Goal: Task Accomplishment & Management: Use online tool/utility

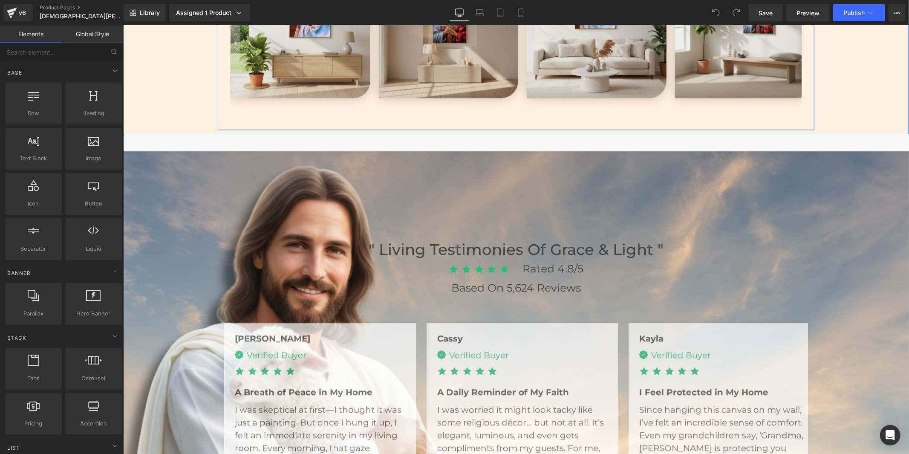
scroll to position [1894, 0]
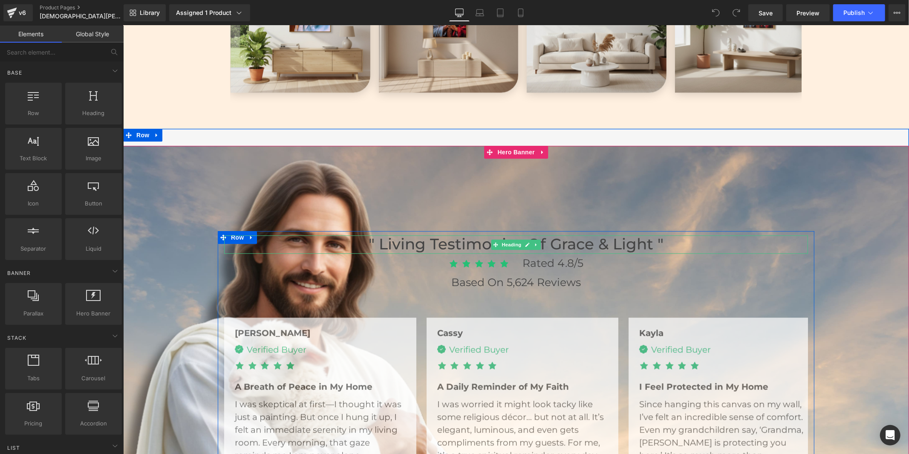
drag, startPoint x: 375, startPoint y: 241, endPoint x: 371, endPoint y: 241, distance: 4.3
click at [375, 241] on h3 "" Living Testimonies of Grace & Light "" at bounding box center [516, 244] width 584 height 18
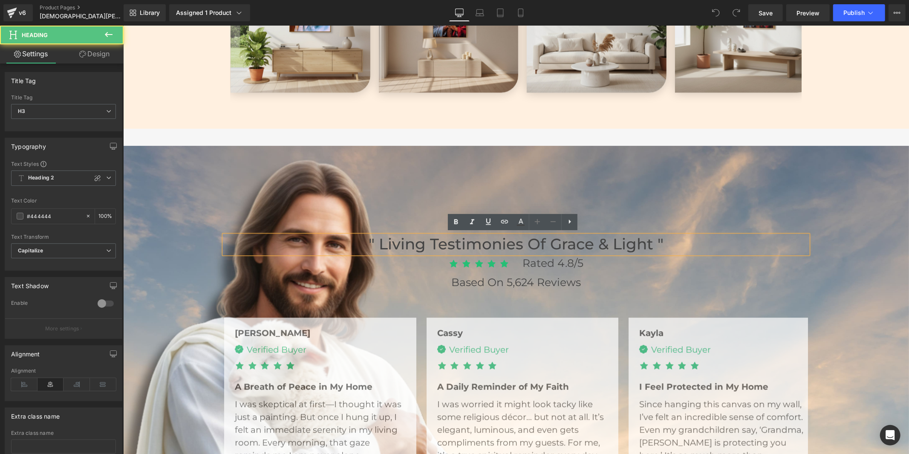
click at [371, 241] on h3 "" Living Testimonies of Grace & Light "" at bounding box center [516, 244] width 584 height 18
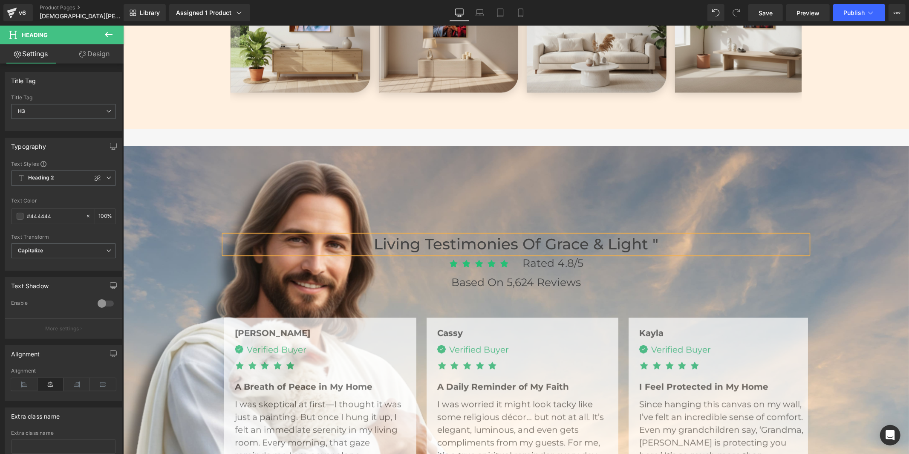
click at [659, 239] on h3 "Living Testimonies of Grace & Light "" at bounding box center [516, 244] width 584 height 18
click at [842, 258] on span "Living Testimonies of Grace & Light Heading Icon Icon Icon Icon Icon Icon List …" at bounding box center [516, 385] width 786 height 308
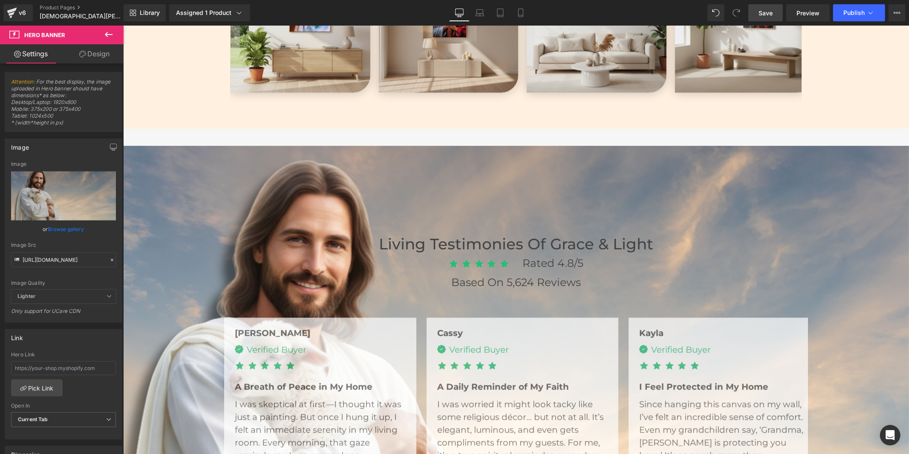
drag, startPoint x: 760, startPoint y: 11, endPoint x: 570, endPoint y: 334, distance: 375.0
click at [760, 11] on span "Save" at bounding box center [765, 13] width 14 height 9
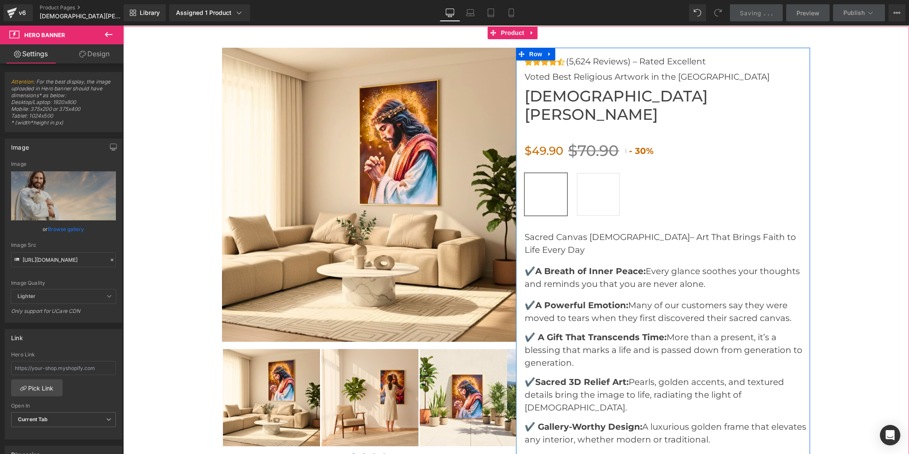
scroll to position [2935, 0]
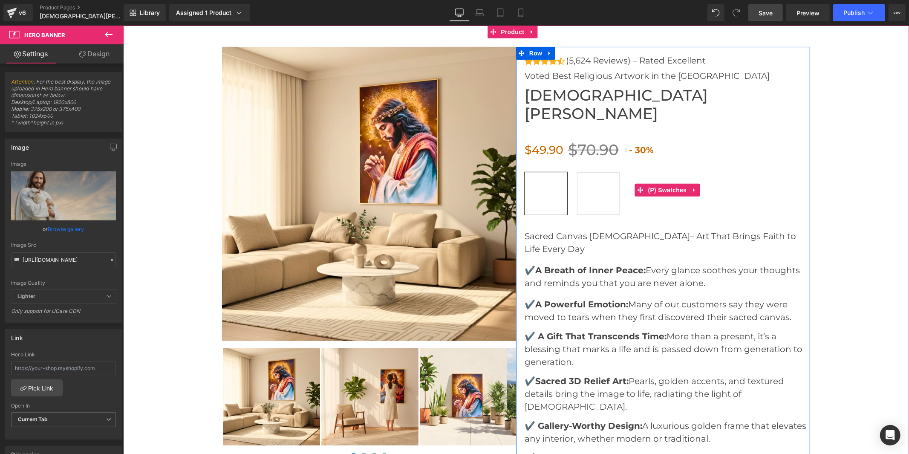
click at [537, 172] on span "[PERSON_NAME] holding a wooden cross" at bounding box center [545, 193] width 43 height 43
click at [672, 184] on span "(P) Swatches" at bounding box center [667, 190] width 43 height 13
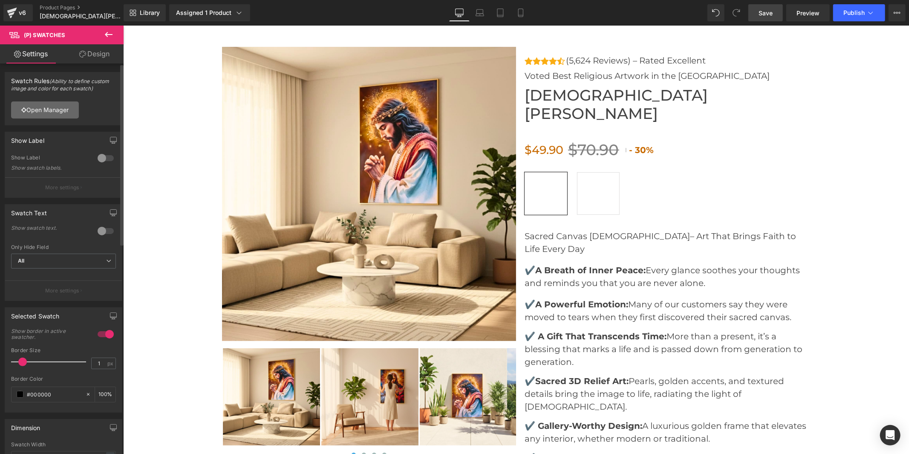
click at [29, 104] on link "Open Manager" at bounding box center [45, 109] width 68 height 17
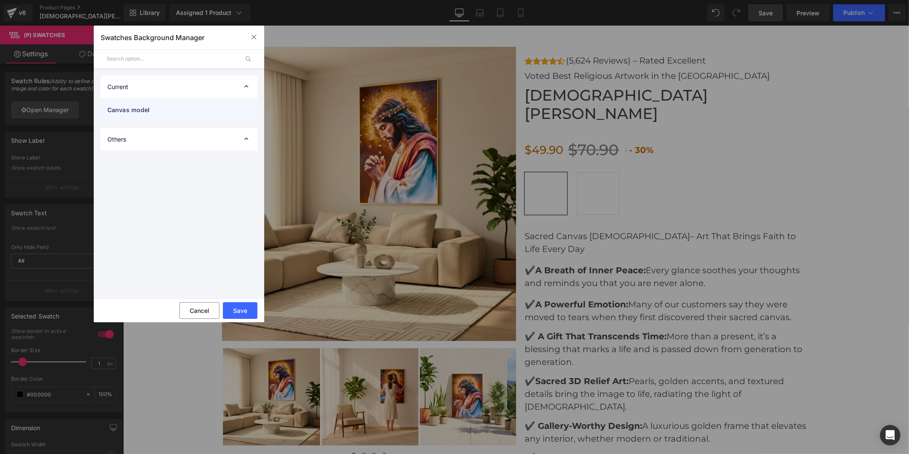
click at [155, 111] on span "Canvas model" at bounding box center [170, 109] width 126 height 9
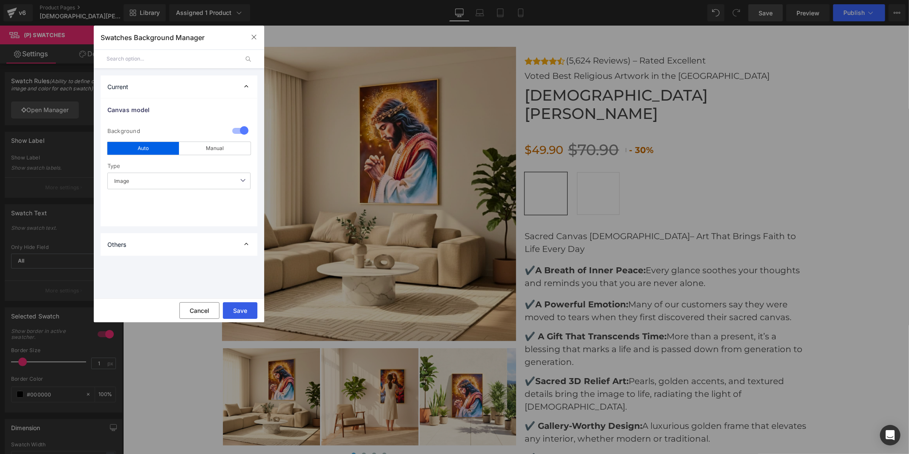
click at [242, 309] on button "Save" at bounding box center [240, 310] width 35 height 17
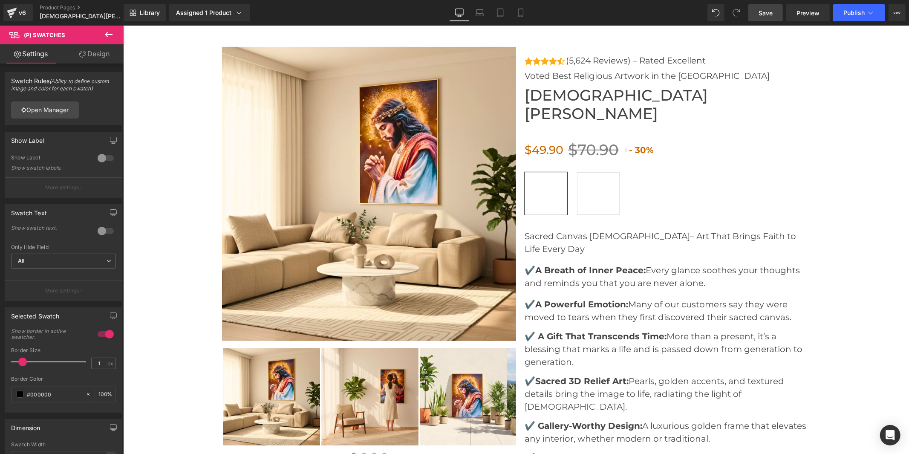
drag, startPoint x: 756, startPoint y: 16, endPoint x: 479, endPoint y: 96, distance: 288.3
click at [756, 16] on link "Save" at bounding box center [765, 12] width 35 height 17
click at [842, 18] on button "Publish" at bounding box center [859, 12] width 52 height 17
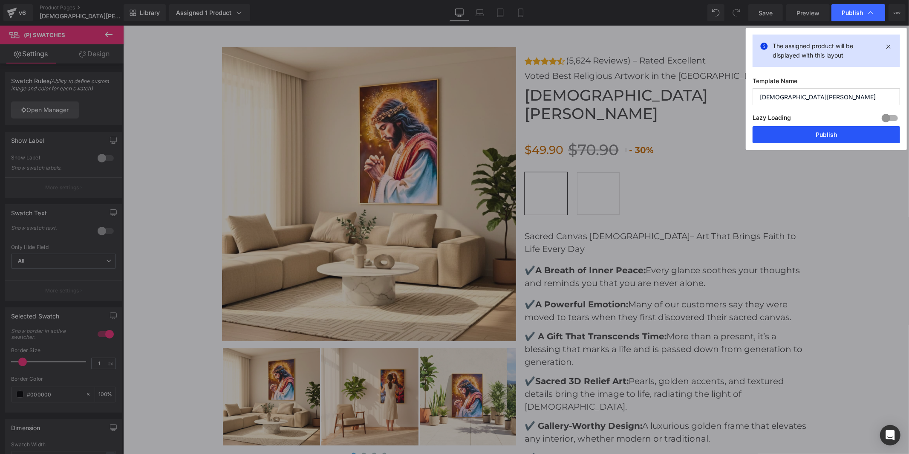
click at [797, 134] on button "Publish" at bounding box center [826, 134] width 147 height 17
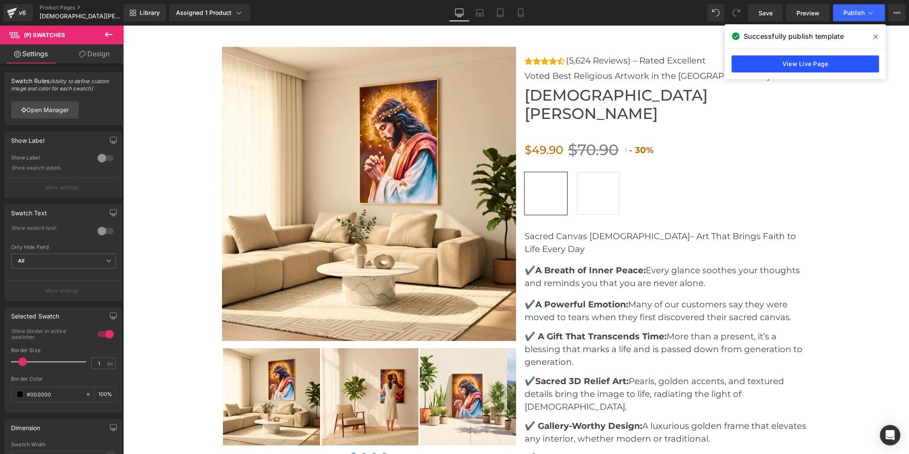
click at [807, 66] on link "View Live Page" at bounding box center [805, 63] width 147 height 17
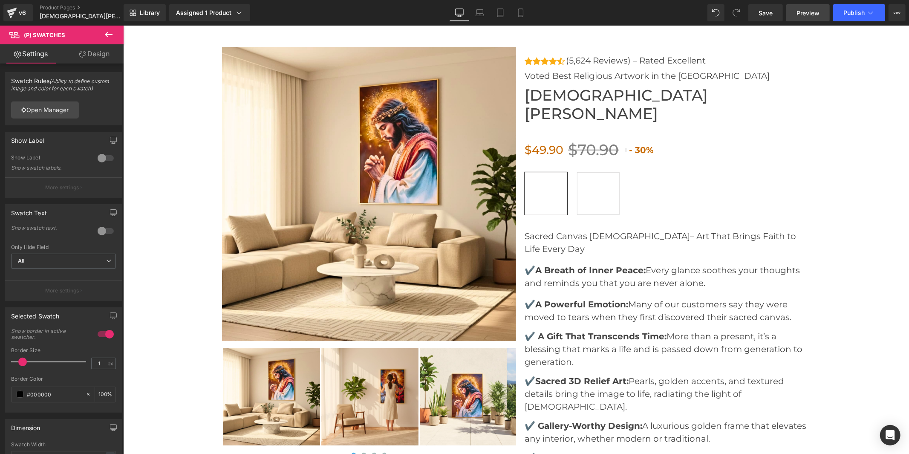
click at [816, 16] on span "Preview" at bounding box center [807, 13] width 23 height 9
click at [803, 14] on span "Preview" at bounding box center [807, 13] width 23 height 9
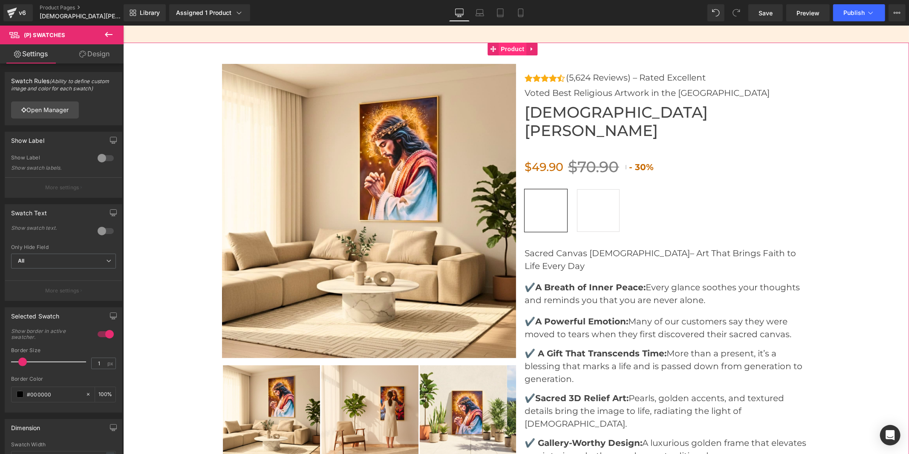
scroll to position [2935, 0]
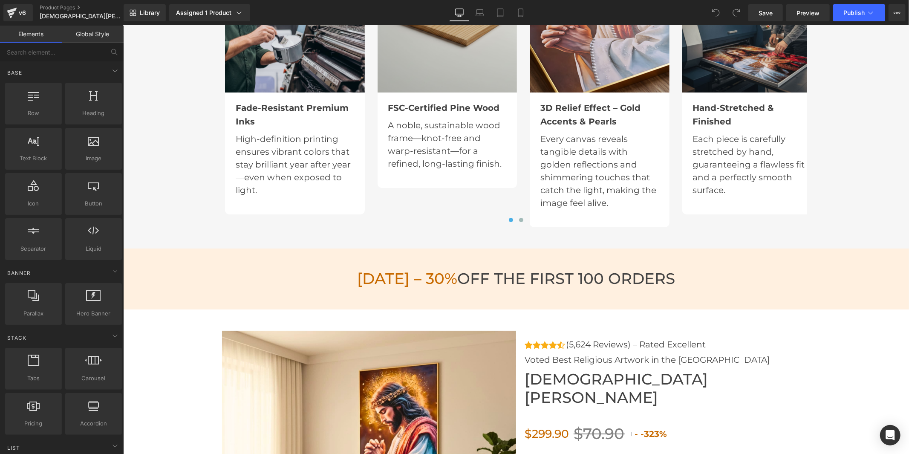
scroll to position [2935, 0]
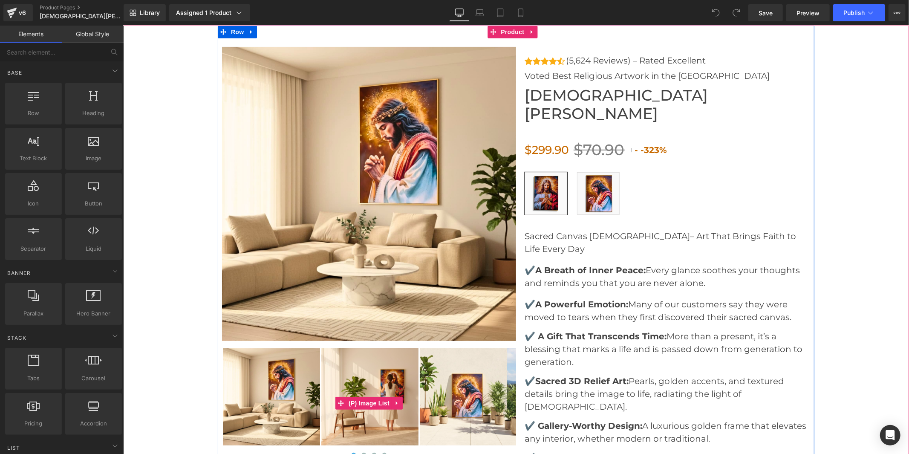
click at [357, 392] on img at bounding box center [369, 396] width 97 height 97
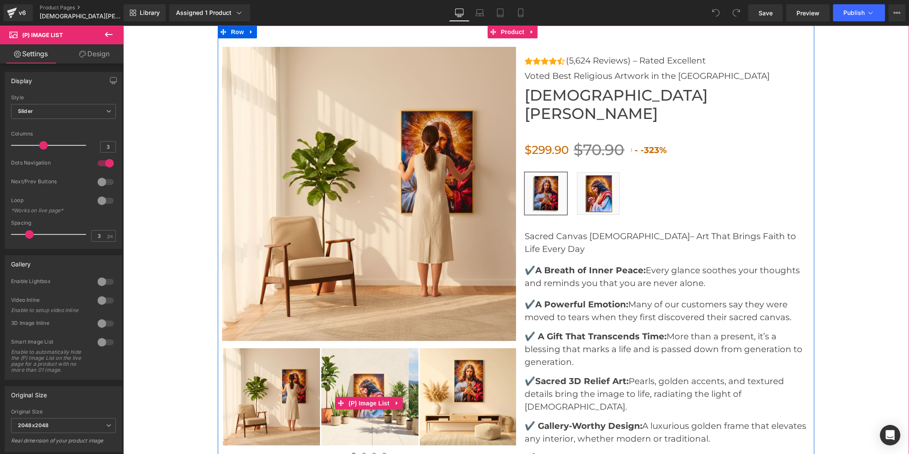
click at [353, 388] on img at bounding box center [369, 396] width 97 height 97
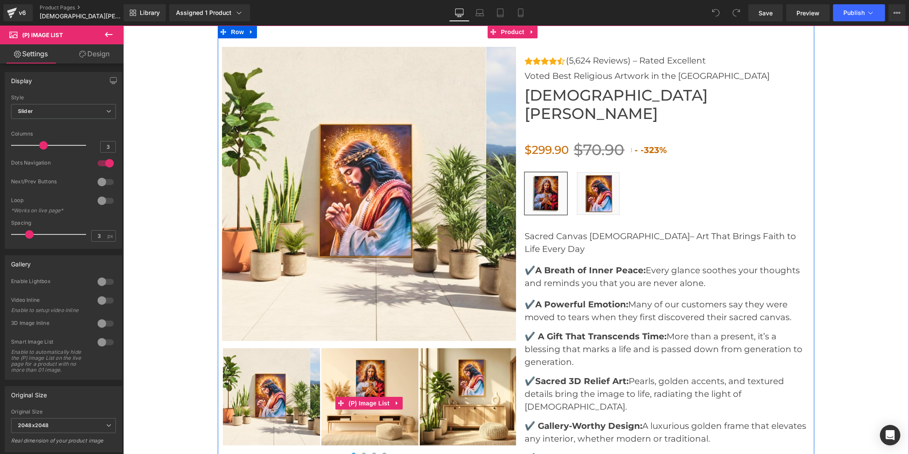
click at [357, 385] on img at bounding box center [369, 396] width 97 height 97
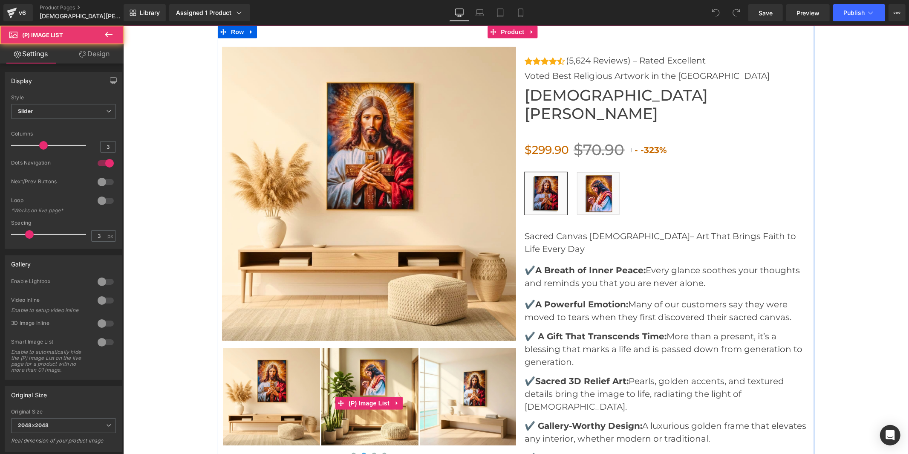
click at [357, 385] on img at bounding box center [369, 396] width 97 height 97
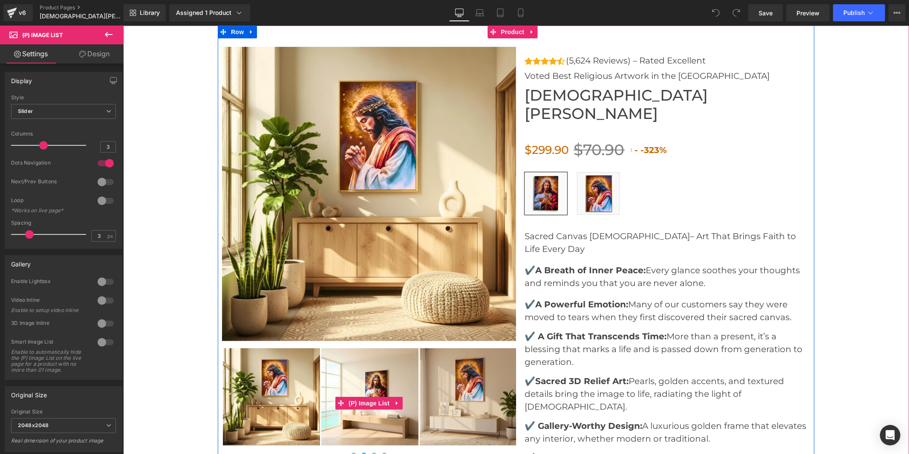
click at [357, 385] on img at bounding box center [369, 396] width 97 height 97
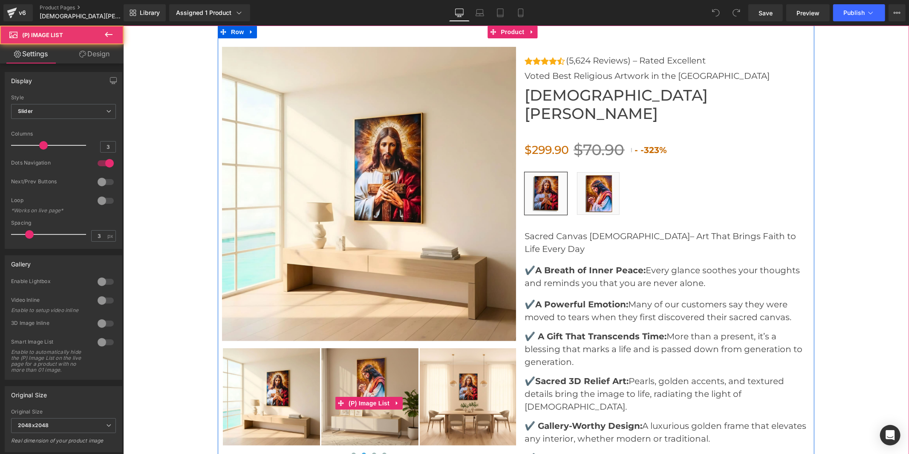
click at [357, 385] on img at bounding box center [369, 396] width 97 height 97
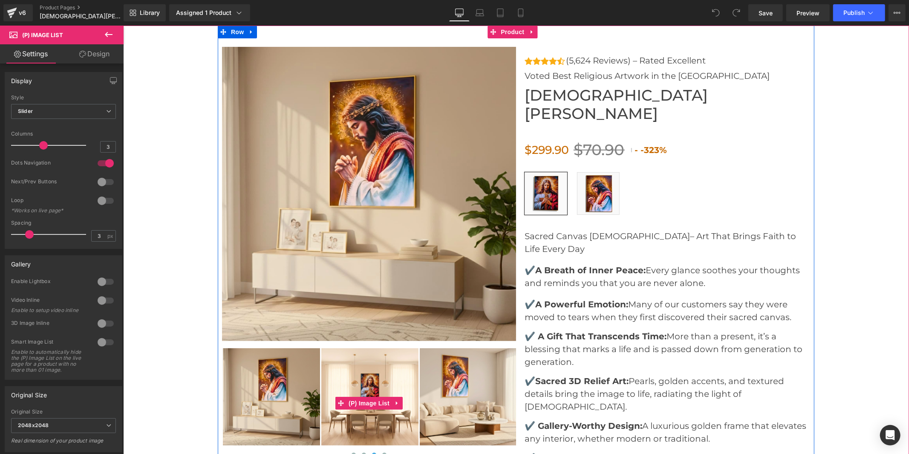
click at [357, 385] on img at bounding box center [369, 396] width 97 height 97
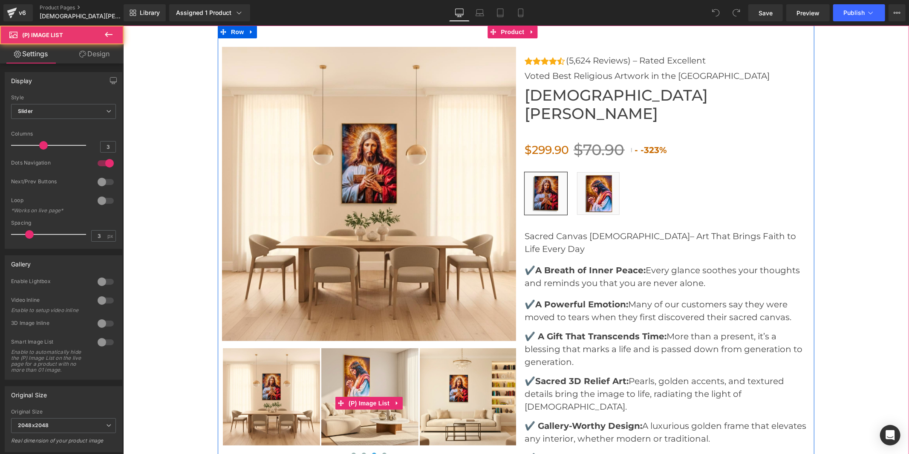
click at [358, 385] on img at bounding box center [369, 396] width 97 height 97
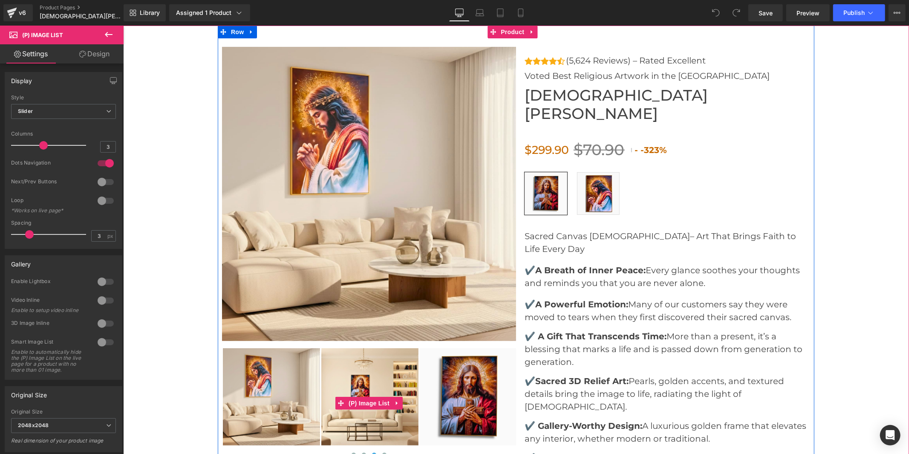
click at [358, 385] on img at bounding box center [369, 396] width 97 height 97
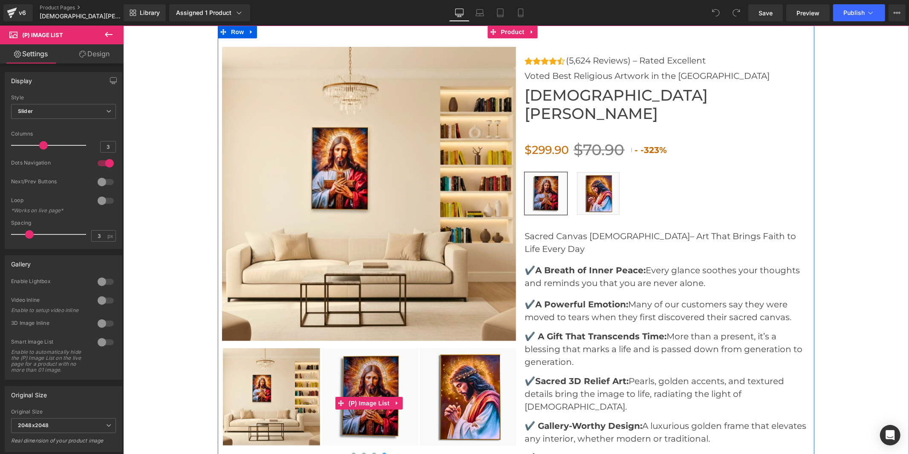
click at [358, 385] on img at bounding box center [369, 396] width 97 height 97
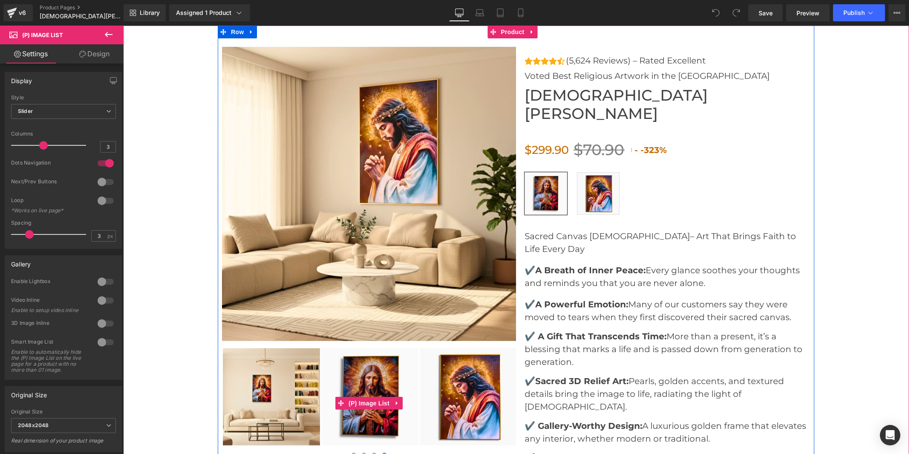
scroll to position [2983, 0]
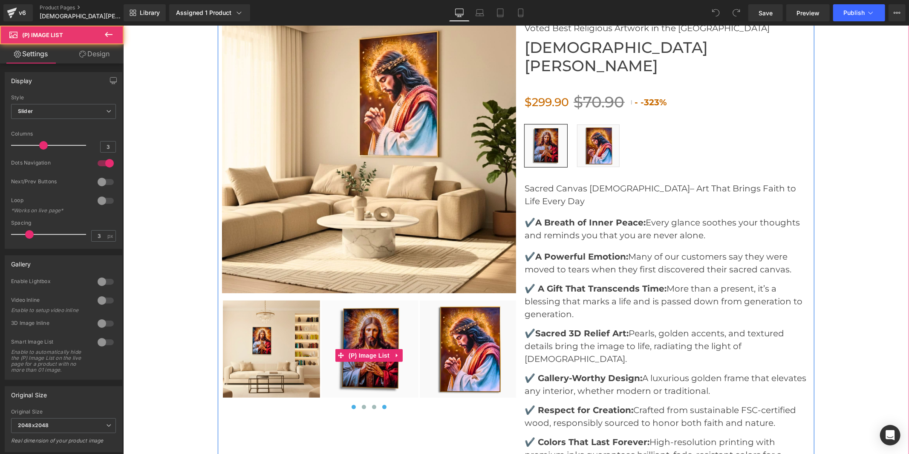
click at [351, 404] on span at bounding box center [353, 406] width 4 height 4
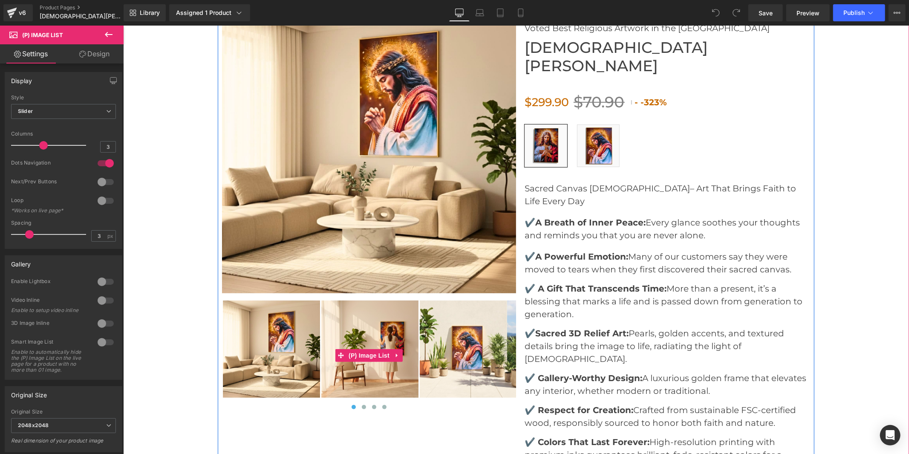
click at [286, 363] on img at bounding box center [270, 348] width 97 height 97
click at [382, 404] on span at bounding box center [384, 406] width 4 height 4
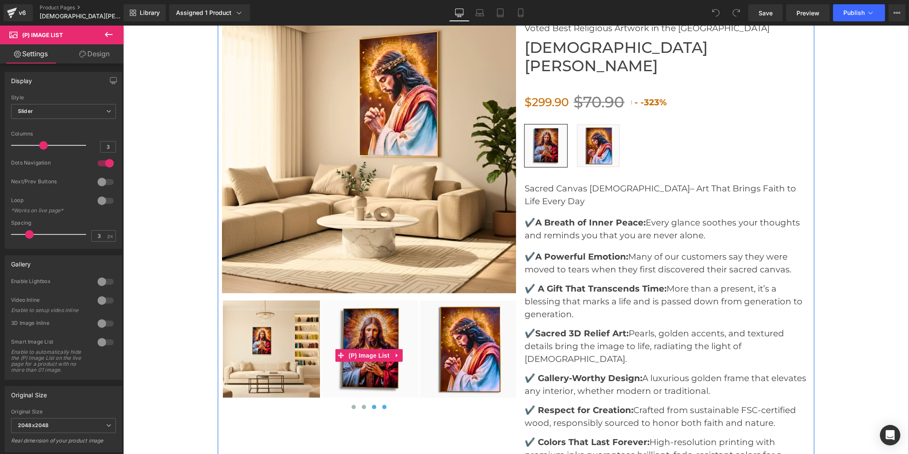
click at [372, 404] on span at bounding box center [374, 406] width 4 height 4
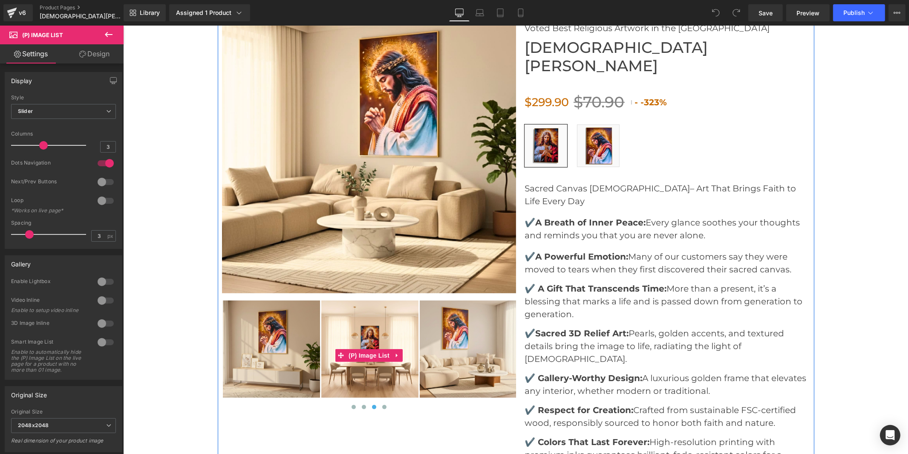
click at [439, 343] on img at bounding box center [467, 348] width 97 height 97
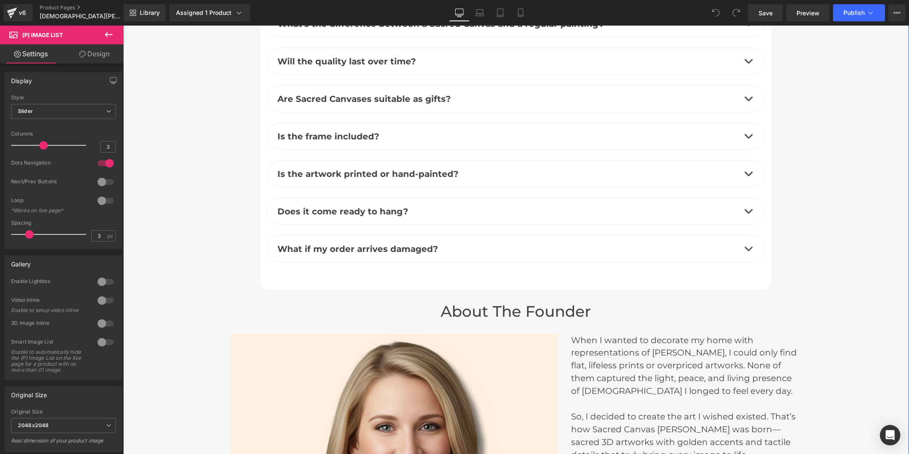
scroll to position [3787, 0]
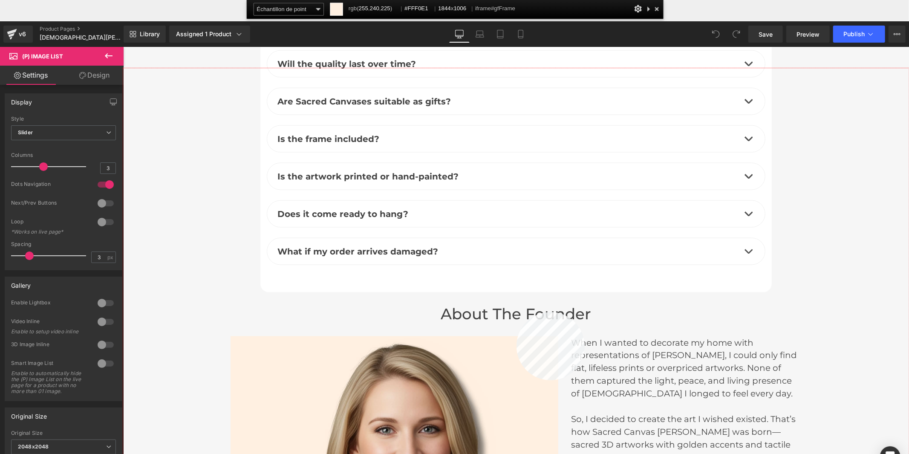
click at [516, 312] on div at bounding box center [516, 282] width 786 height 429
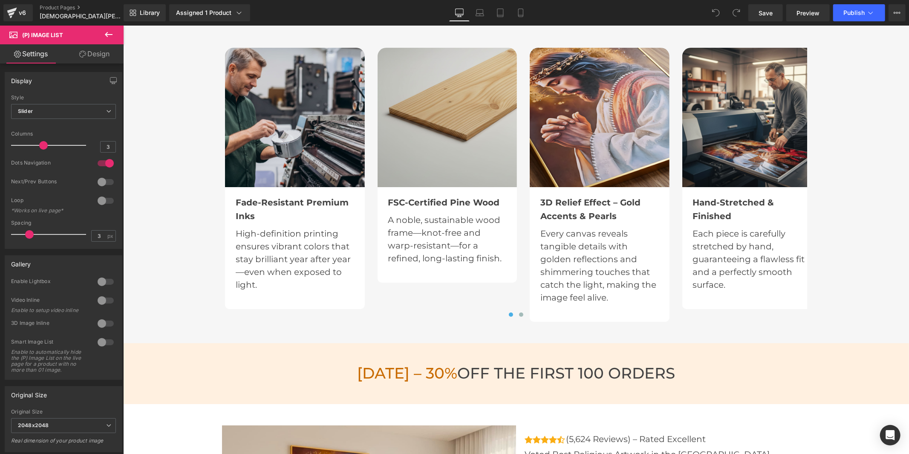
scroll to position [2462, 0]
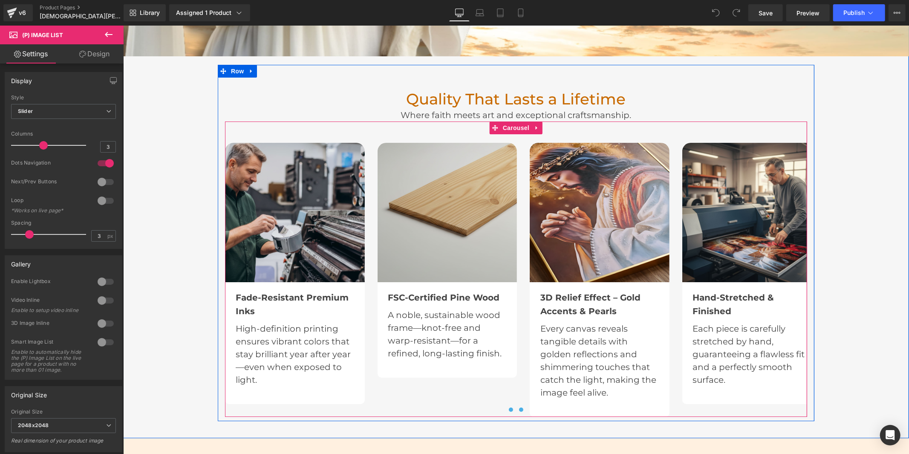
click at [519, 405] on button at bounding box center [521, 409] width 10 height 9
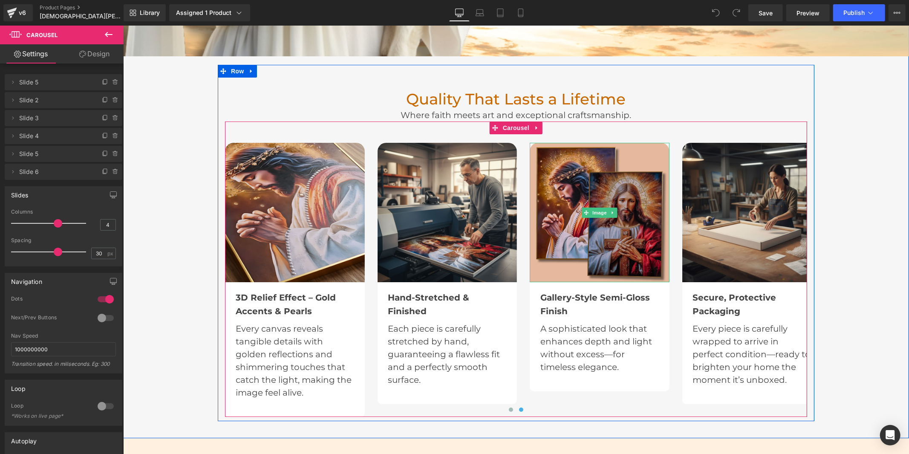
click at [562, 265] on img at bounding box center [599, 212] width 140 height 140
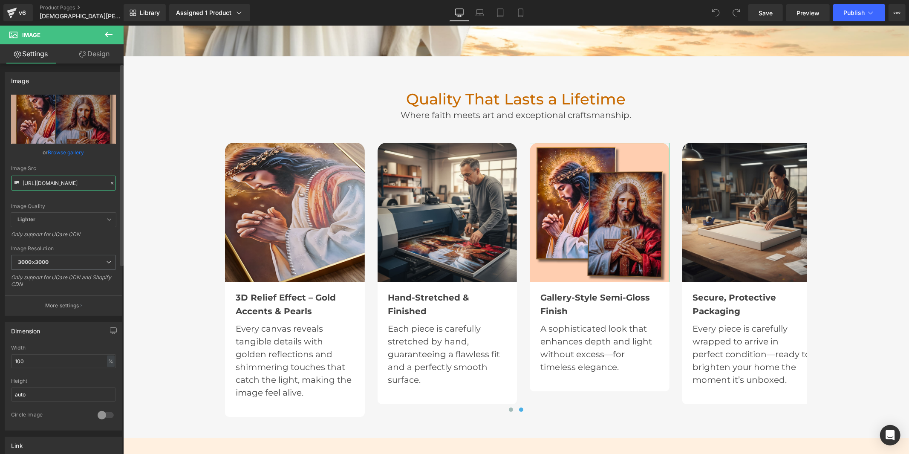
click at [99, 185] on input "https://cdn.shopify.com/s/files/1/0960/8639/3179/files/etape_jesus_3000x3000.jp…" at bounding box center [63, 183] width 105 height 15
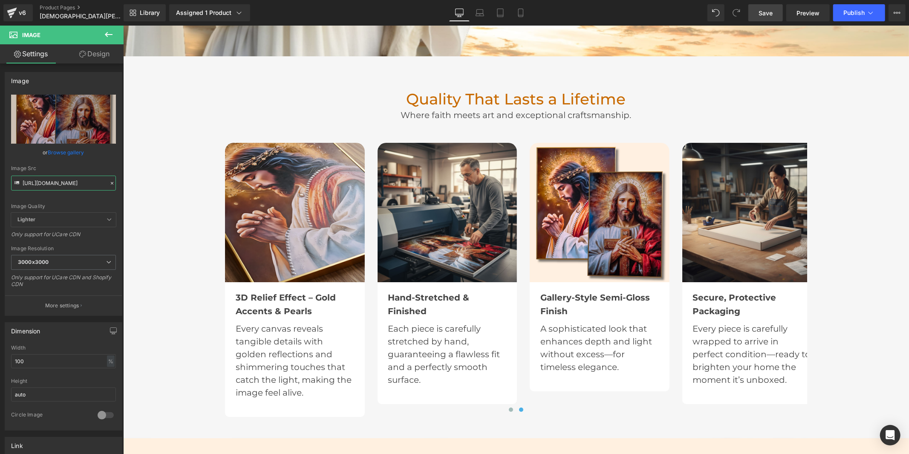
type input "https://cdn.shopify.com/s/files/1/0960/8639/3179/files/etape_jesus_1_36d4fe58-8…"
drag, startPoint x: 769, startPoint y: 15, endPoint x: 644, endPoint y: 36, distance: 126.6
click at [769, 15] on span "Save" at bounding box center [765, 13] width 14 height 9
click at [842, 17] on button "Publish" at bounding box center [859, 12] width 52 height 17
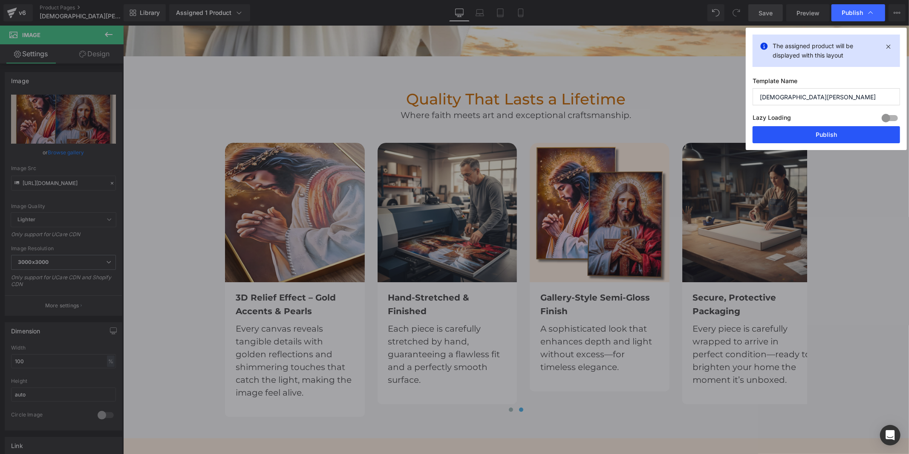
click at [822, 138] on button "Publish" at bounding box center [826, 134] width 147 height 17
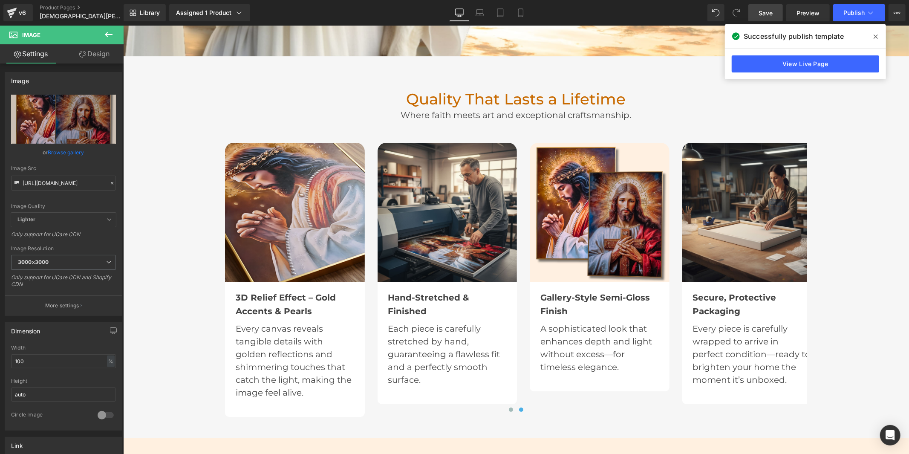
drag, startPoint x: 878, startPoint y: 37, endPoint x: 715, endPoint y: 0, distance: 167.4
click at [878, 37] on span at bounding box center [876, 37] width 14 height 14
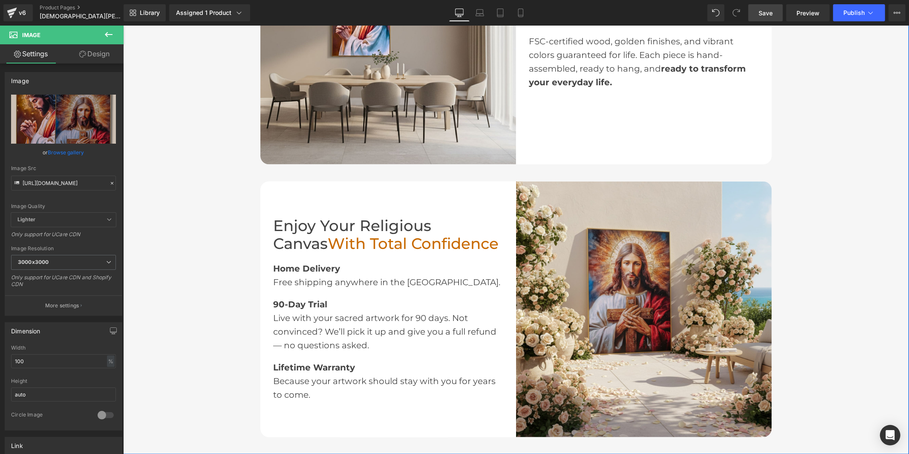
scroll to position [947, 0]
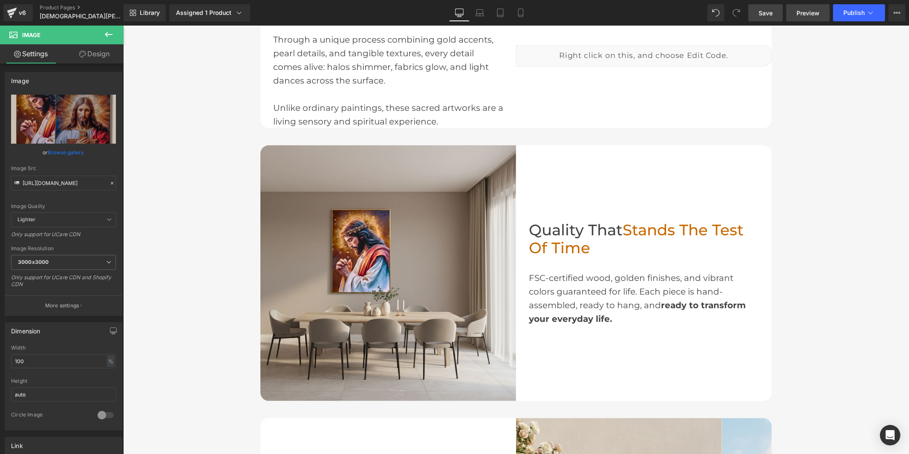
click at [801, 14] on span "Preview" at bounding box center [807, 13] width 23 height 9
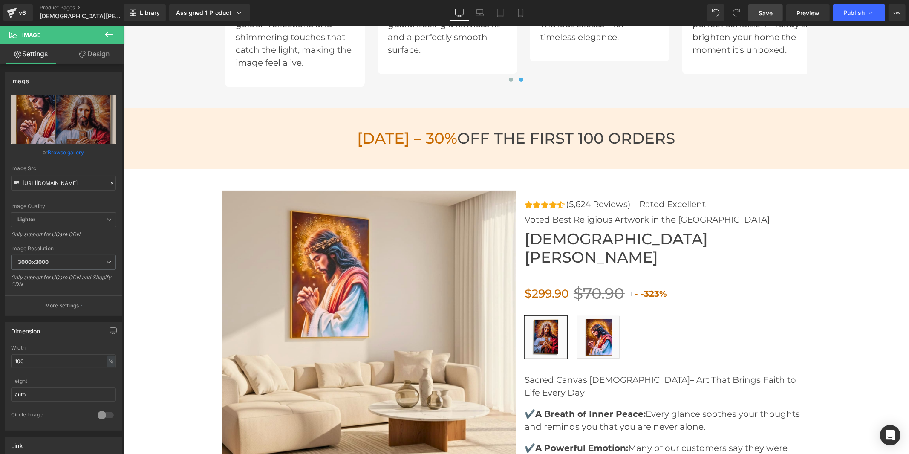
scroll to position [2793, 0]
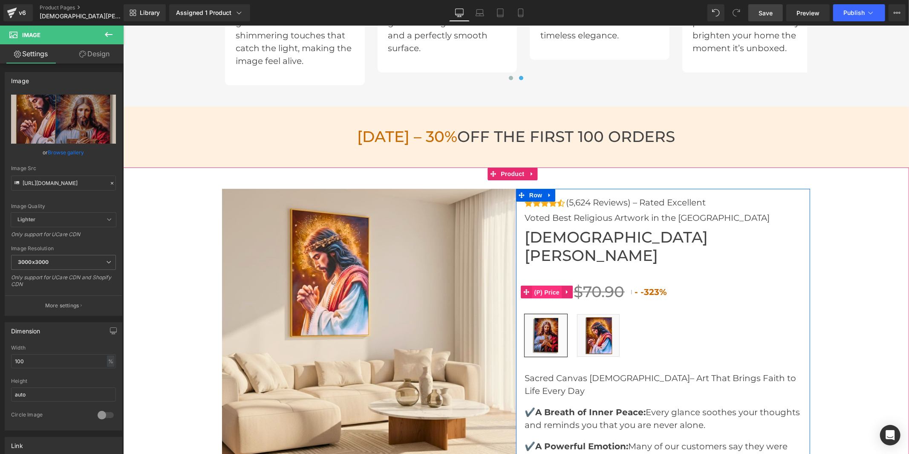
click at [547, 286] on span "(P) Price" at bounding box center [547, 292] width 30 height 13
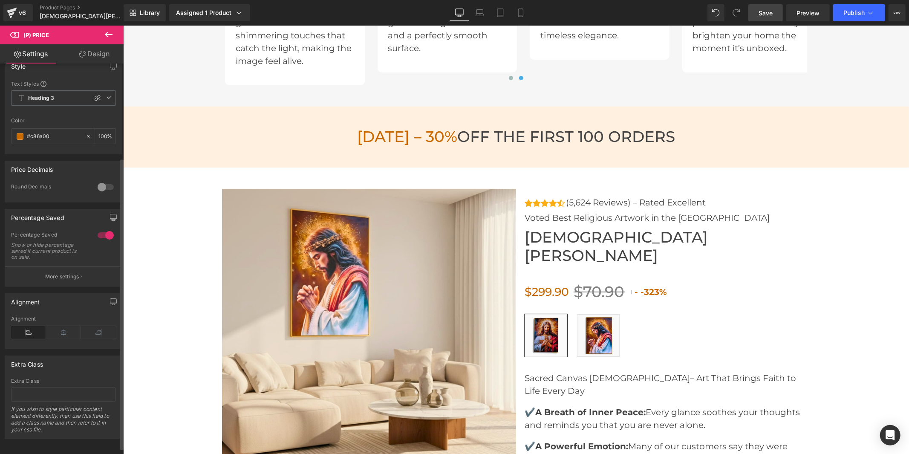
scroll to position [134, 0]
click at [73, 270] on p "More settings" at bounding box center [62, 274] width 34 height 8
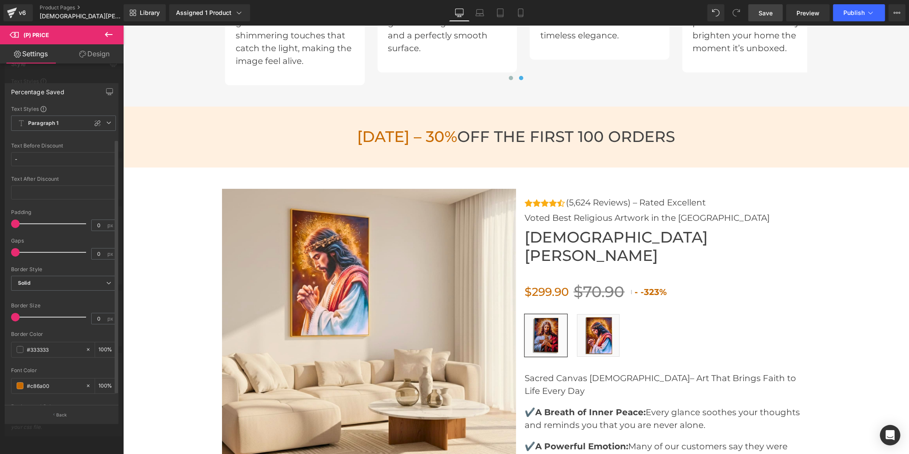
scroll to position [0, 0]
click at [107, 35] on icon at bounding box center [109, 34] width 10 height 10
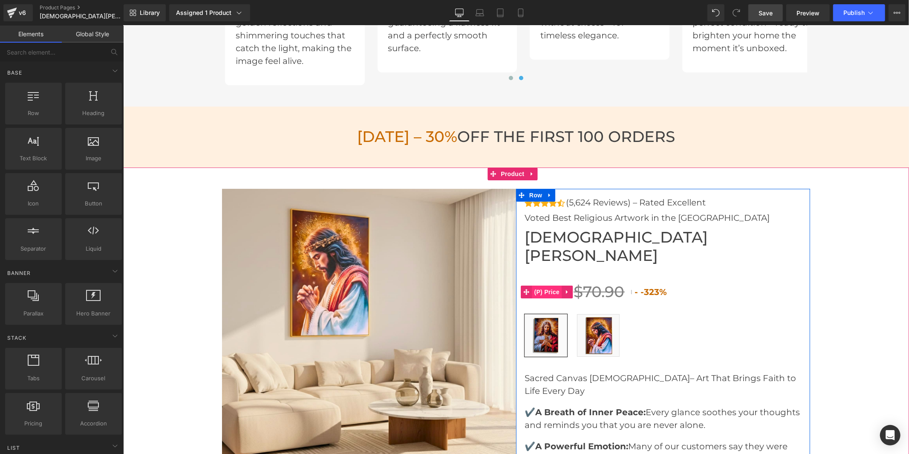
drag, startPoint x: 547, startPoint y: 272, endPoint x: 528, endPoint y: 270, distance: 18.9
click at [547, 285] on span "(P) Price" at bounding box center [547, 291] width 30 height 13
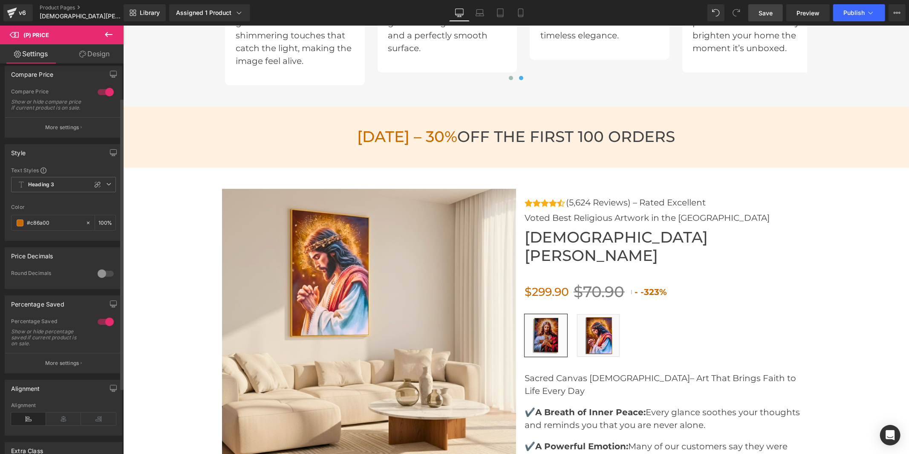
scroll to position [47, 0]
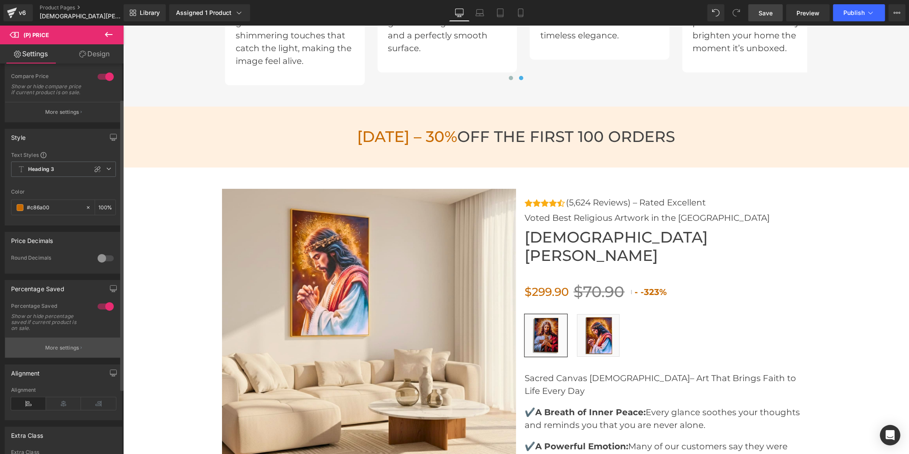
click at [78, 353] on button "More settings" at bounding box center [63, 347] width 117 height 20
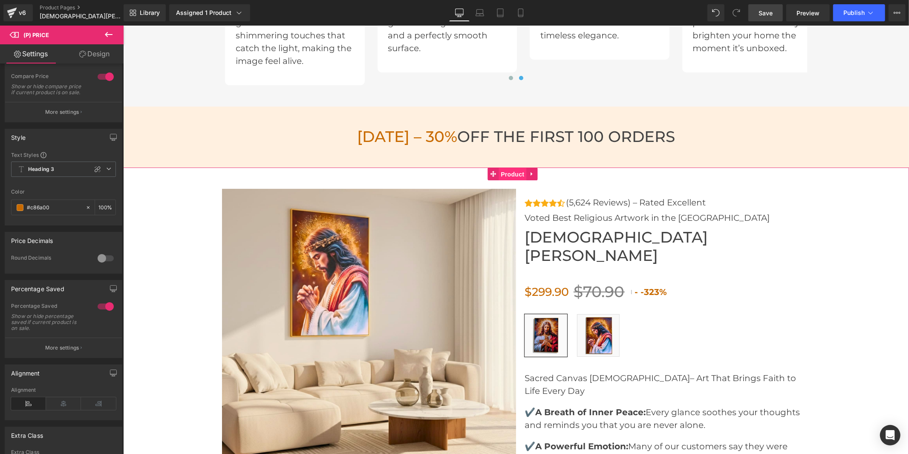
click at [509, 173] on span "Product" at bounding box center [512, 173] width 28 height 13
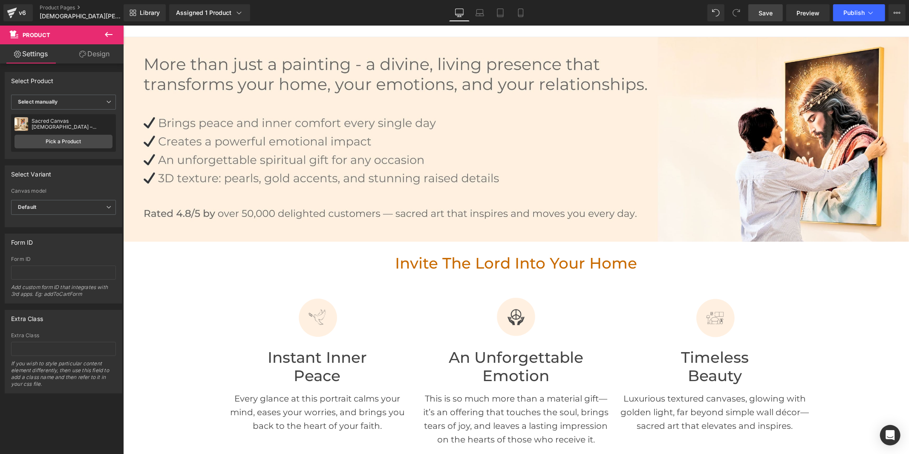
scroll to position [0, 0]
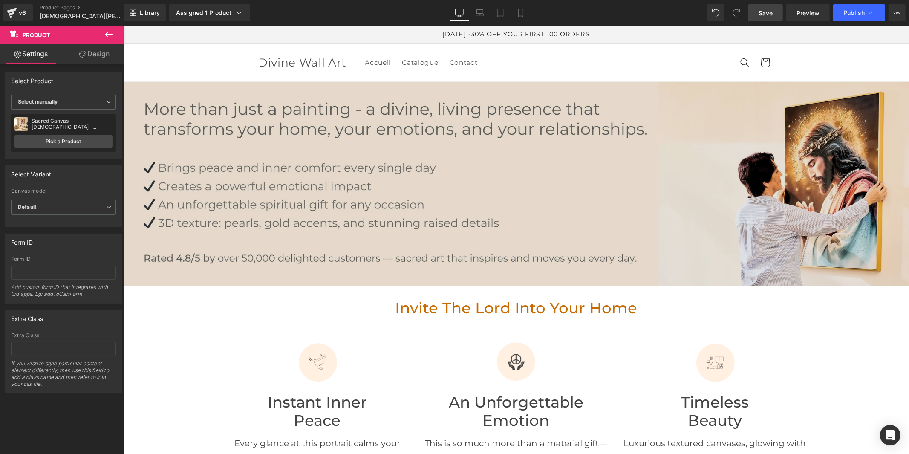
click at [346, 171] on img at bounding box center [516, 183] width 786 height 205
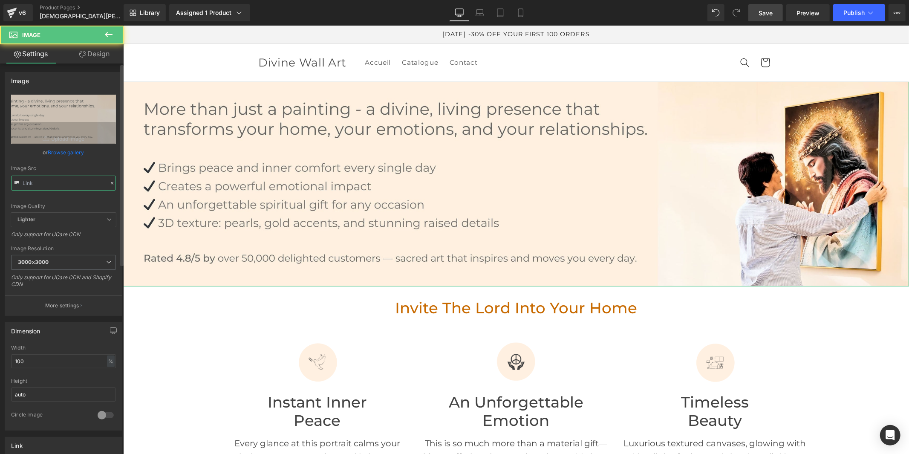
click at [49, 185] on input "text" at bounding box center [63, 183] width 105 height 15
paste input "0baf1d9a-efda-4b55-8de8-2b634a5e723f.jpg?v=1758639029"
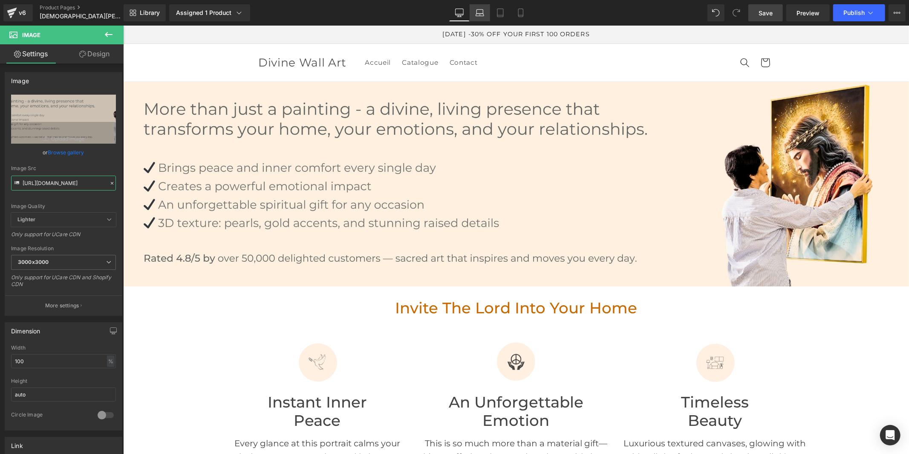
type input "https://cdn.shopify.com/s/files/1/0960/8639/3179/files/Banniere_2025_0baf1d9a-e…"
click at [480, 10] on icon at bounding box center [480, 13] width 9 height 9
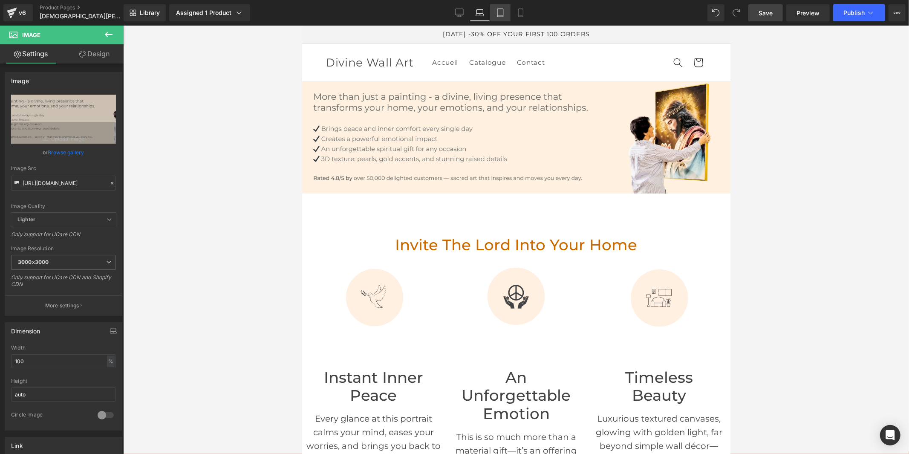
click at [499, 14] on icon at bounding box center [500, 13] width 9 height 9
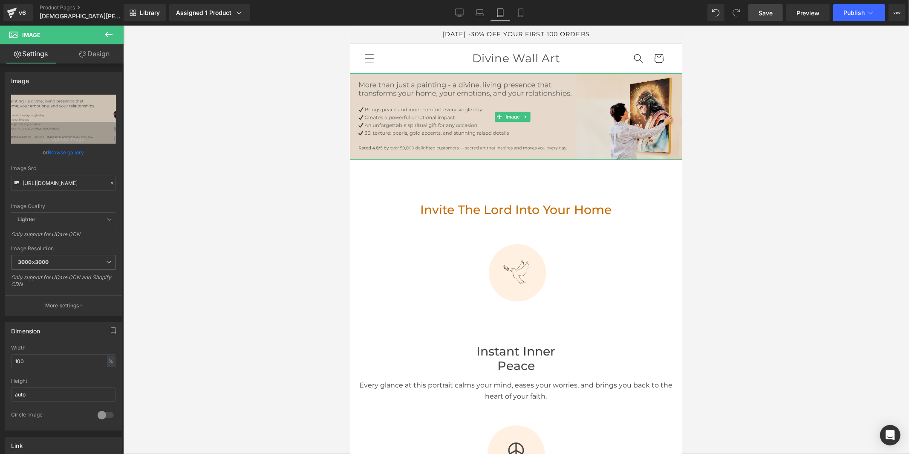
click at [590, 132] on img at bounding box center [515, 116] width 332 height 87
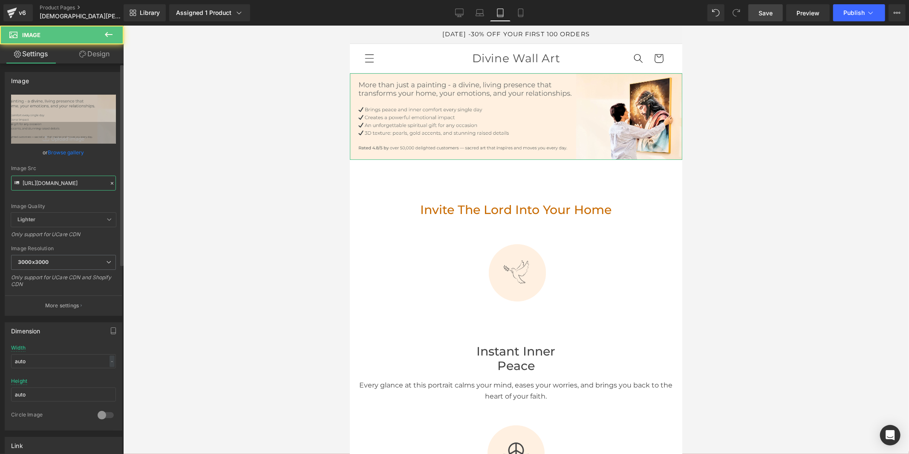
click at [69, 182] on input "https://cdn.shopify.com/s/files/1/0960/8639/3179/files/Banniere_2025_bbbfea15-b…" at bounding box center [63, 183] width 105 height 15
paste input "0baf1d9a-efda-4b55-8de8-2b634a5e723f.jpg?v=1758639029"
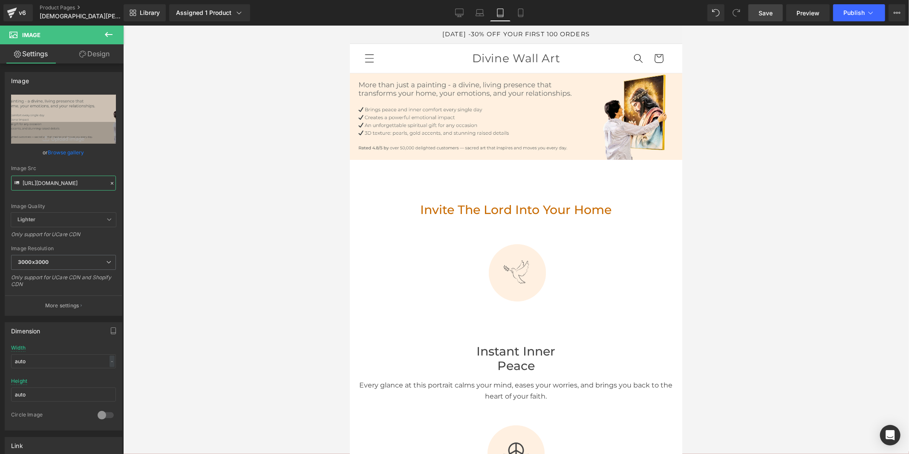
type input "https://cdn.shopify.com/s/files/1/0960/8639/3179/files/Banniere_2025_0baf1d9a-e…"
click at [523, 9] on icon at bounding box center [520, 13] width 9 height 9
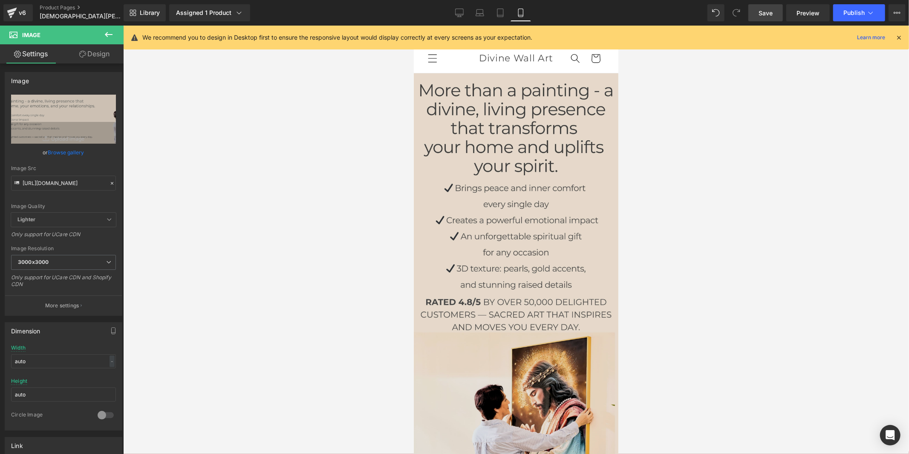
click at [468, 171] on img at bounding box center [515, 277] width 205 height 409
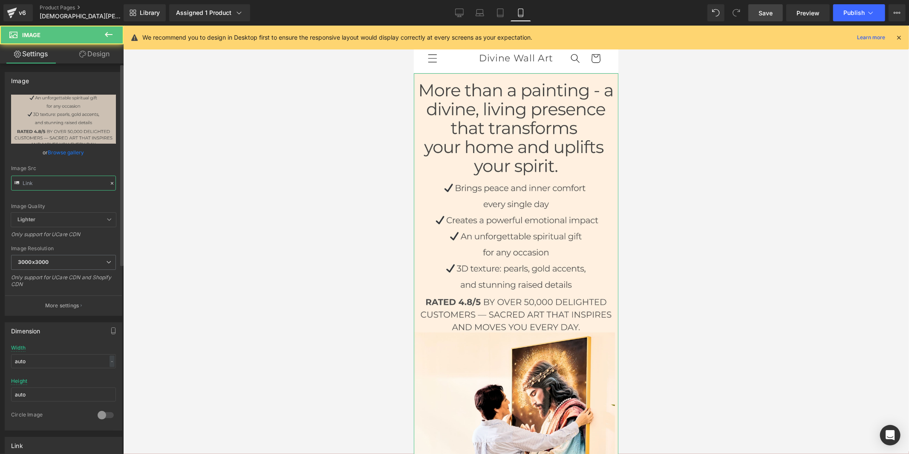
click at [76, 181] on input "text" at bounding box center [63, 183] width 105 height 15
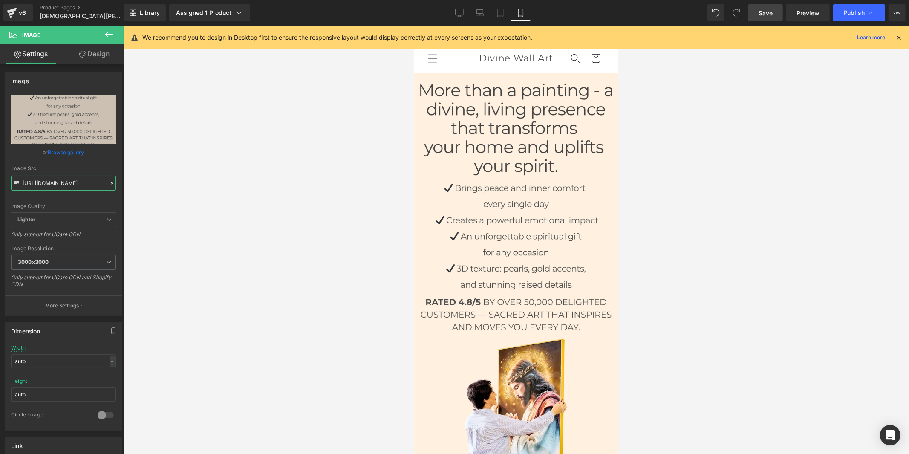
type input "https://cdn.shopify.com/s/files/1/0960/8639/3179/files/Polonais_8e2dafc7-d8ba-4…"
click at [757, 14] on link "Save" at bounding box center [765, 12] width 35 height 17
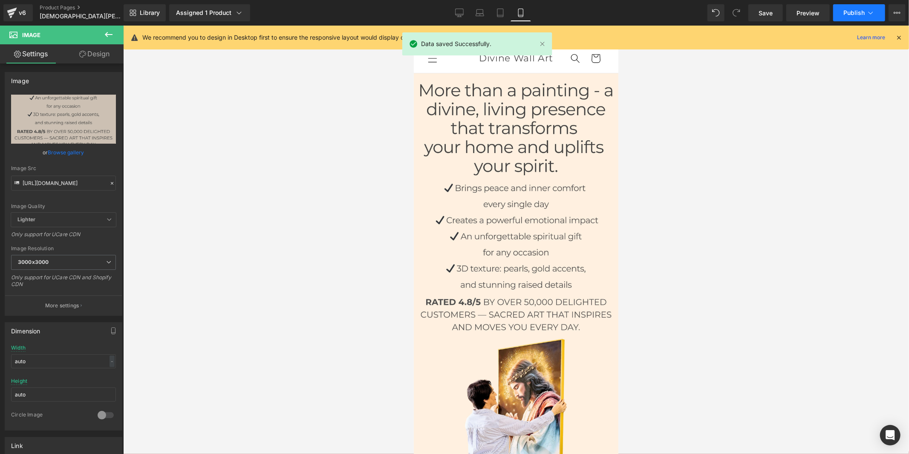
click at [847, 7] on button "Publish" at bounding box center [859, 12] width 52 height 17
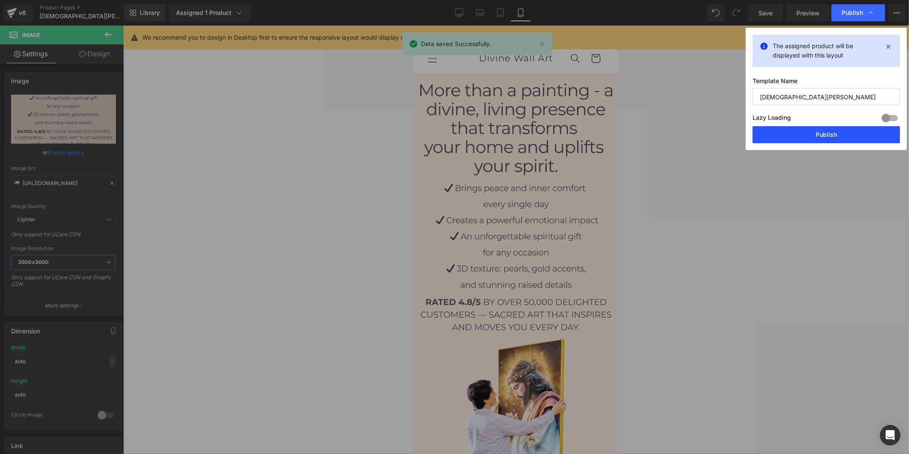
click at [807, 131] on button "Publish" at bounding box center [826, 134] width 147 height 17
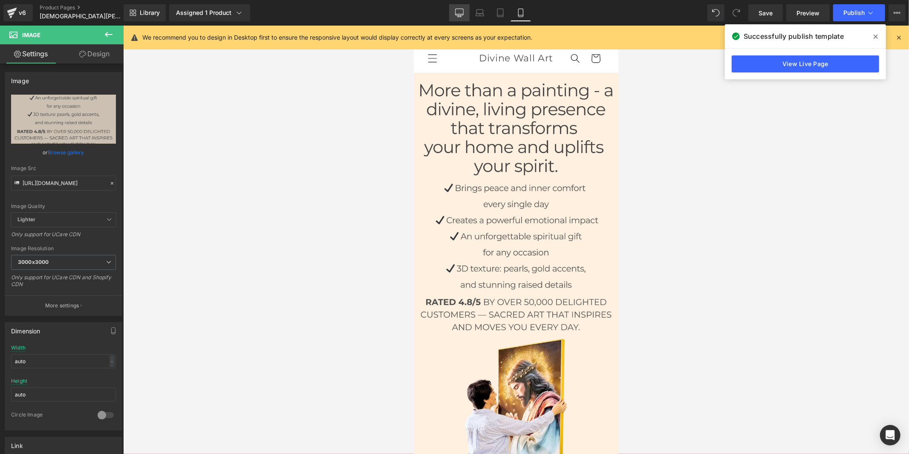
drag, startPoint x: 463, startPoint y: 16, endPoint x: 392, endPoint y: 118, distance: 124.1
click at [463, 16] on icon at bounding box center [459, 13] width 9 height 9
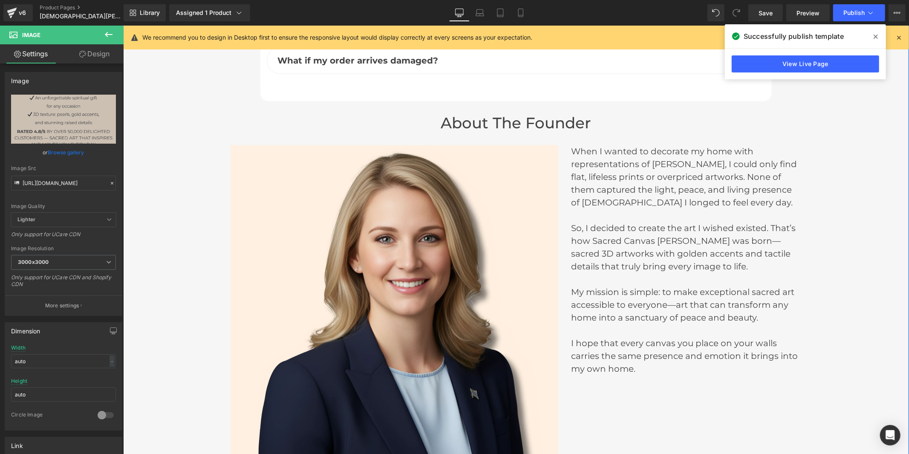
scroll to position [4072, 0]
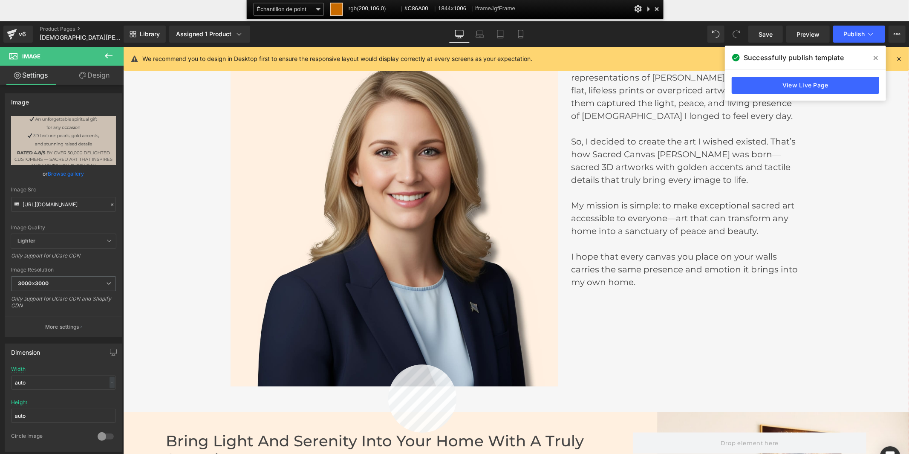
drag, startPoint x: 388, startPoint y: 433, endPoint x: 267, endPoint y: 386, distance: 129.9
click at [388, 433] on div at bounding box center [516, 282] width 786 height 429
